Goal: Transaction & Acquisition: Purchase product/service

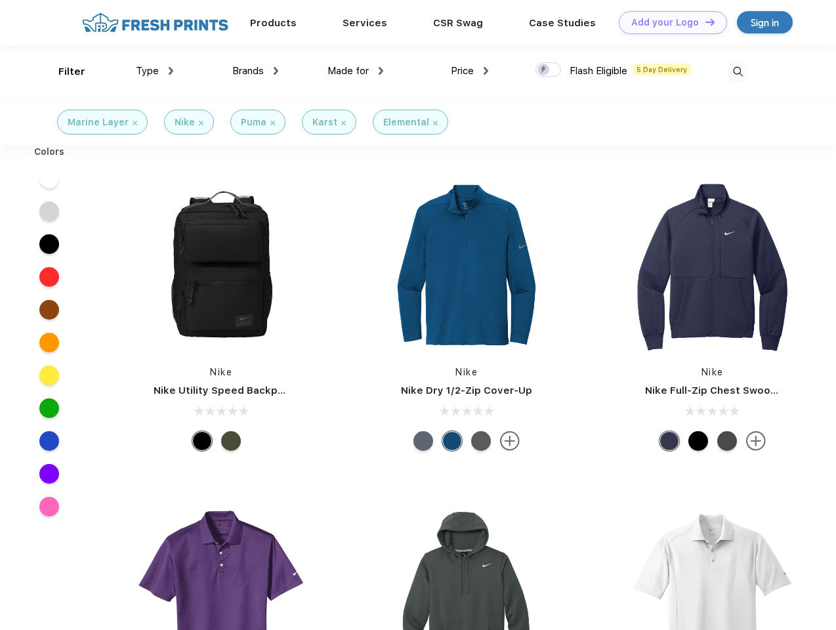
click at [668, 22] on link "Add your Logo Design Tool" at bounding box center [673, 22] width 108 height 23
click at [0, 0] on div "Design Tool" at bounding box center [0, 0] width 0 height 0
click at [704, 22] on link "Add your Logo Design Tool" at bounding box center [673, 22] width 108 height 23
click at [63, 72] on div "Filter" at bounding box center [71, 71] width 27 height 15
click at [155, 71] on span "Type" at bounding box center [147, 71] width 23 height 12
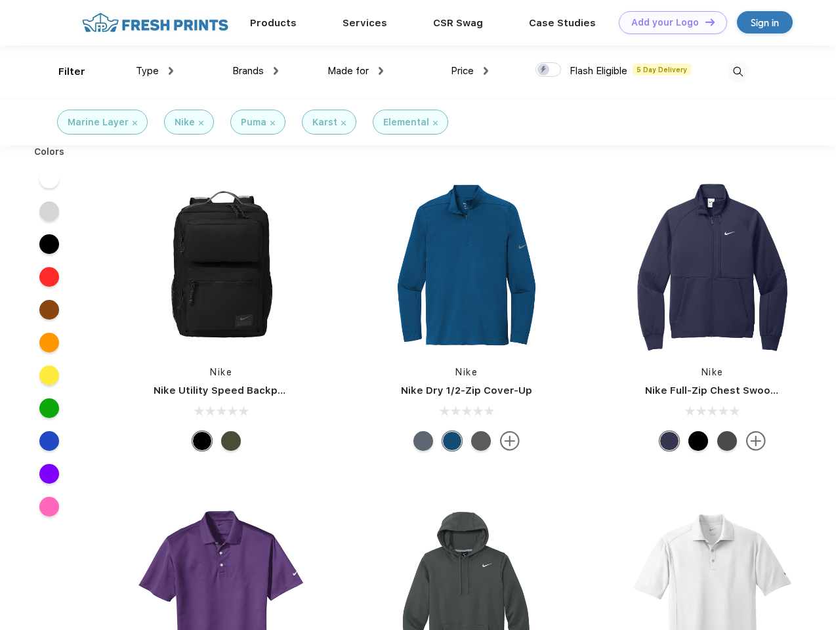
click at [255, 71] on span "Brands" at bounding box center [248, 71] width 32 height 12
click at [356, 71] on span "Made for" at bounding box center [347, 71] width 41 height 12
click at [470, 71] on span "Price" at bounding box center [462, 71] width 23 height 12
click at [549, 70] on div at bounding box center [549, 69] width 26 height 14
click at [544, 70] on input "checkbox" at bounding box center [540, 66] width 9 height 9
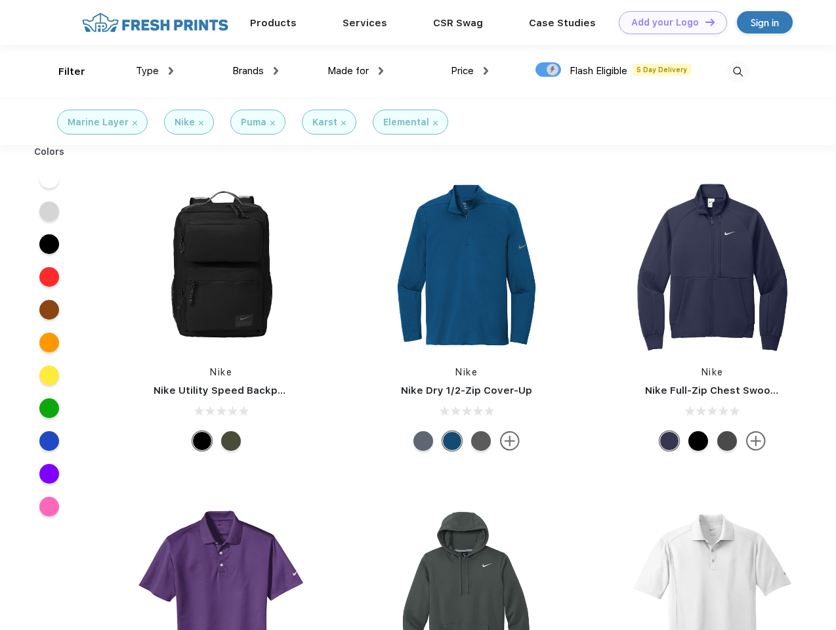
click at [738, 72] on img at bounding box center [738, 72] width 22 height 22
